Goal: Transaction & Acquisition: Subscribe to service/newsletter

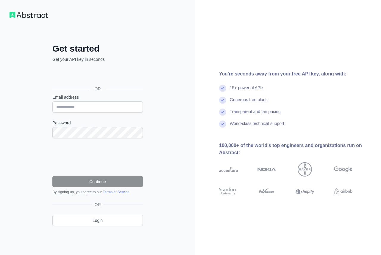
click at [90, 108] on input "Email address" at bounding box center [97, 106] width 91 height 11
type input "**********"
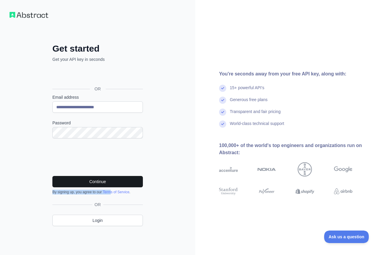
drag, startPoint x: 110, startPoint y: 188, endPoint x: 110, endPoint y: 183, distance: 4.8
click at [110, 183] on div "Continue By signing up, you agree to our Terms of Service ." at bounding box center [97, 185] width 91 height 18
click at [110, 183] on button "Continue" at bounding box center [97, 181] width 91 height 11
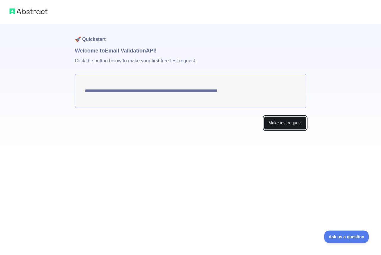
click at [279, 121] on button "Make test request" at bounding box center [285, 122] width 42 height 13
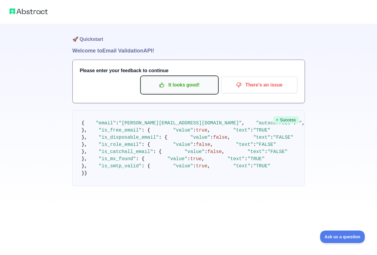
click at [166, 89] on p "It looks good!" at bounding box center [179, 85] width 67 height 10
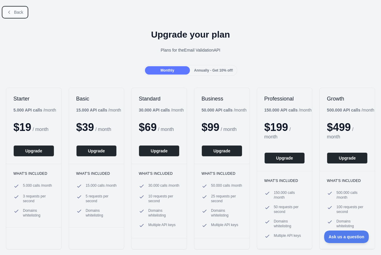
click at [12, 10] on button "Back" at bounding box center [15, 12] width 24 height 10
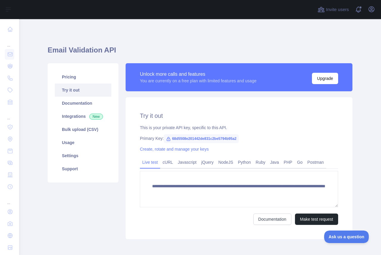
click at [200, 136] on span "68d5508e201442de831c2be5794b95a2" at bounding box center [201, 138] width 75 height 9
copy span "68d5508e201442de831c2be5794b95a2"
